Goal: Transaction & Acquisition: Download file/media

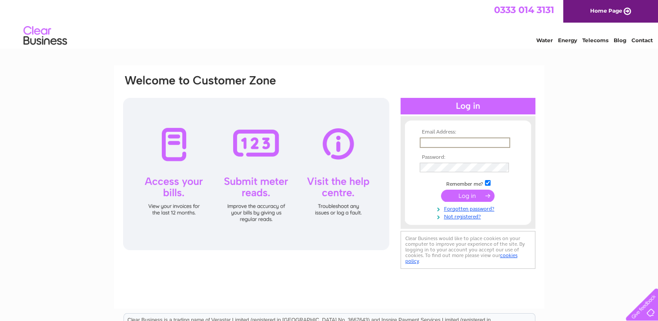
click at [475, 142] on input "text" at bounding box center [465, 142] width 90 height 10
type input "[PERSON_NAME][EMAIL_ADDRESS][DOMAIN_NAME]"
click at [464, 194] on input "submit" at bounding box center [468, 195] width 54 height 12
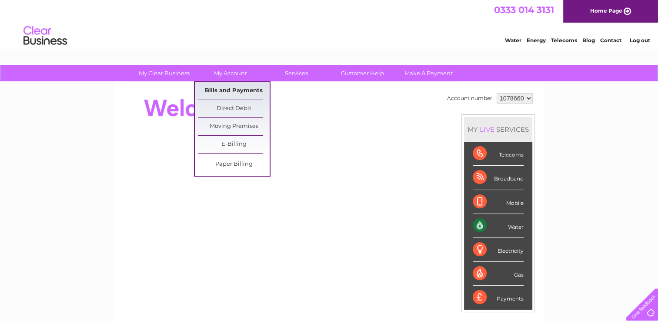
click at [238, 91] on link "Bills and Payments" at bounding box center [234, 90] width 72 height 17
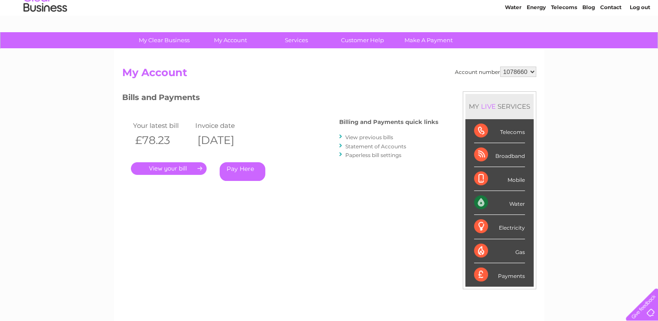
scroll to position [32, 0]
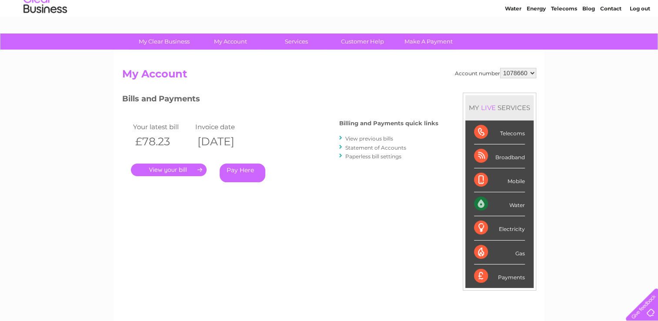
click at [371, 138] on link "View previous bills" at bounding box center [369, 138] width 48 height 7
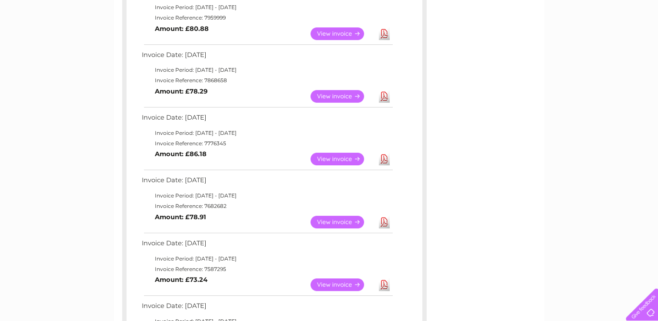
scroll to position [308, 0]
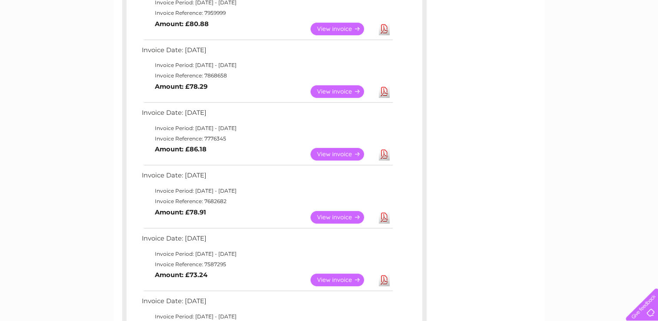
click at [337, 218] on link "View" at bounding box center [343, 217] width 64 height 13
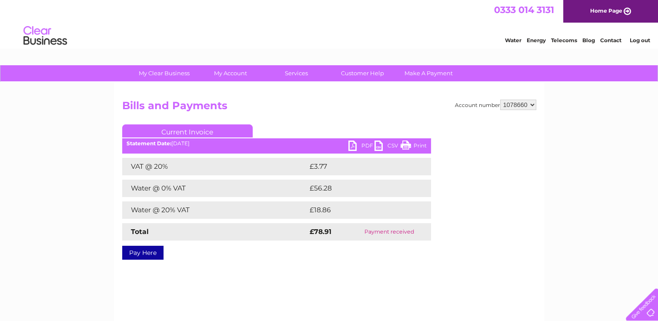
click at [354, 149] on link "PDF" at bounding box center [361, 147] width 26 height 13
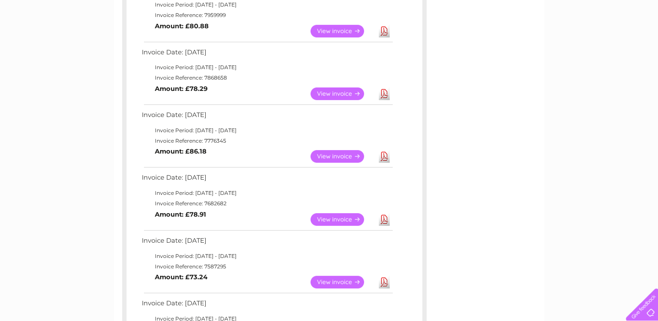
click at [384, 157] on link "Download" at bounding box center [384, 156] width 11 height 13
click at [389, 96] on link "Download" at bounding box center [384, 93] width 11 height 13
click at [386, 29] on link "Download" at bounding box center [384, 30] width 11 height 13
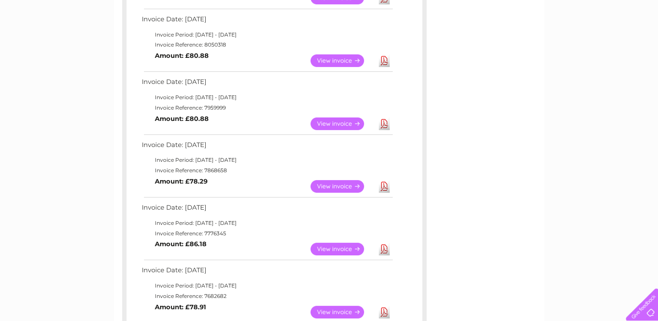
scroll to position [184, 0]
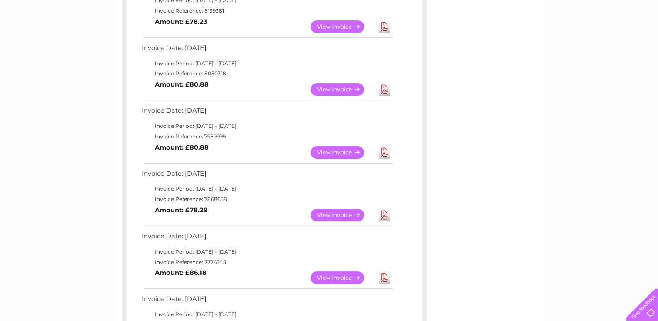
click at [385, 91] on link "Download" at bounding box center [384, 89] width 11 height 13
click at [386, 25] on link "Download" at bounding box center [384, 26] width 11 height 13
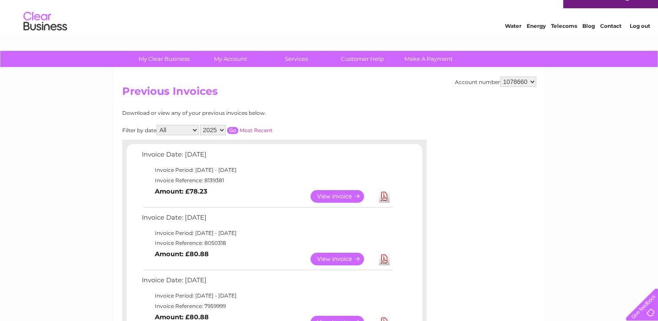
scroll to position [0, 0]
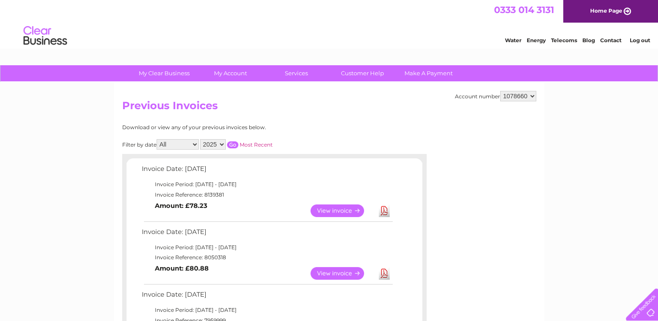
click at [645, 40] on link "Log out" at bounding box center [640, 40] width 20 height 7
